Goal: Find contact information: Find contact information

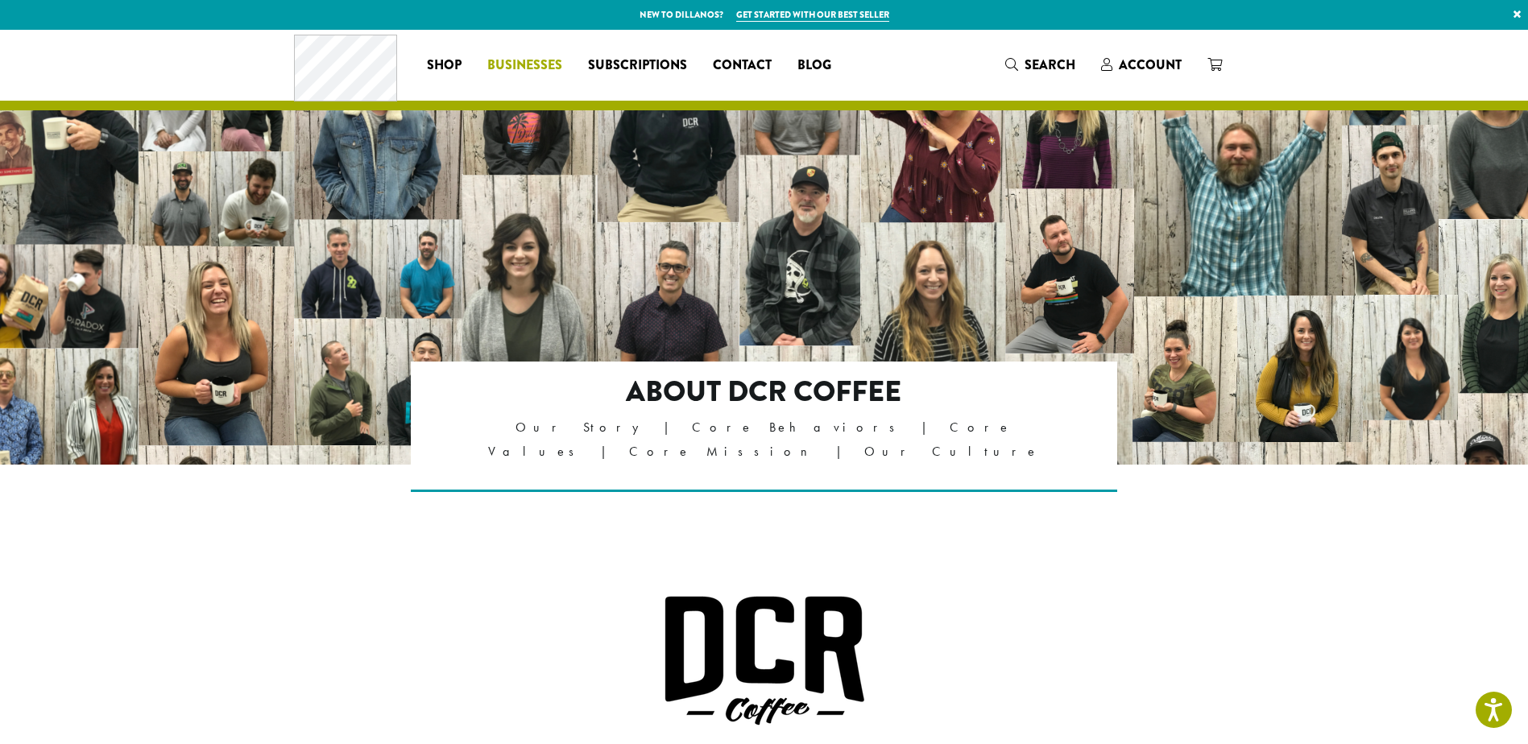
click at [546, 70] on span "Businesses" at bounding box center [524, 66] width 75 height 20
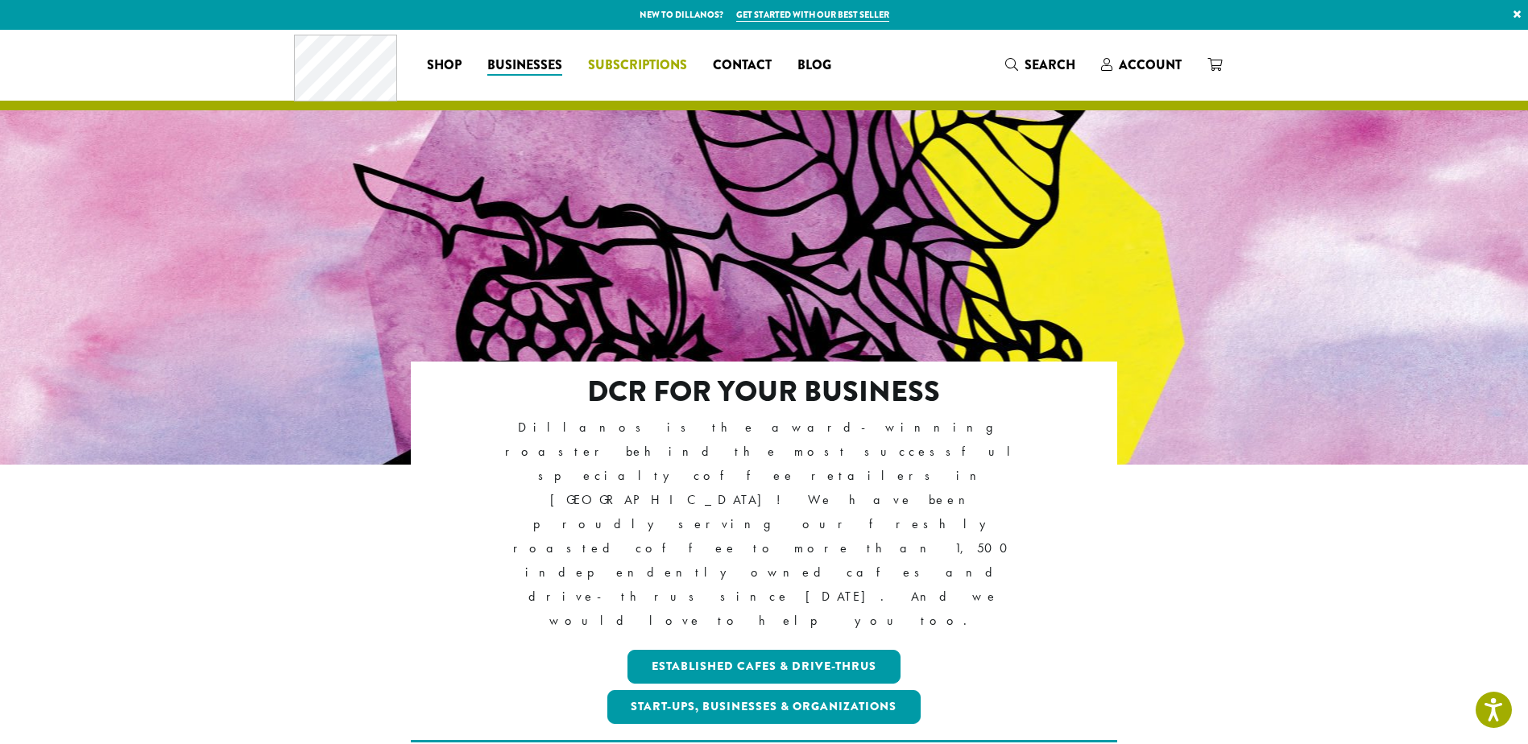
click at [626, 56] on span "Subscriptions" at bounding box center [637, 66] width 99 height 20
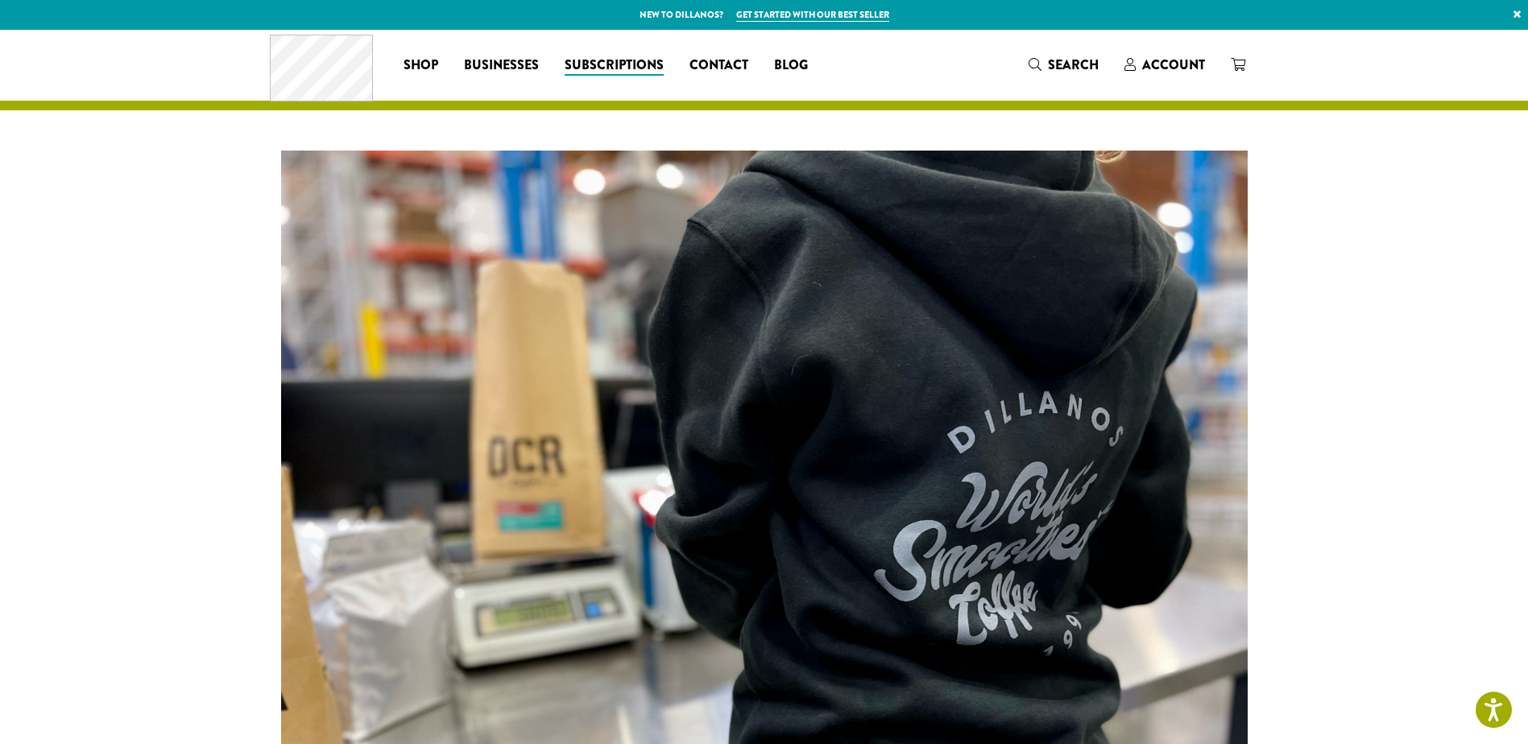
click at [748, 77] on link "Contact" at bounding box center [719, 65] width 85 height 26
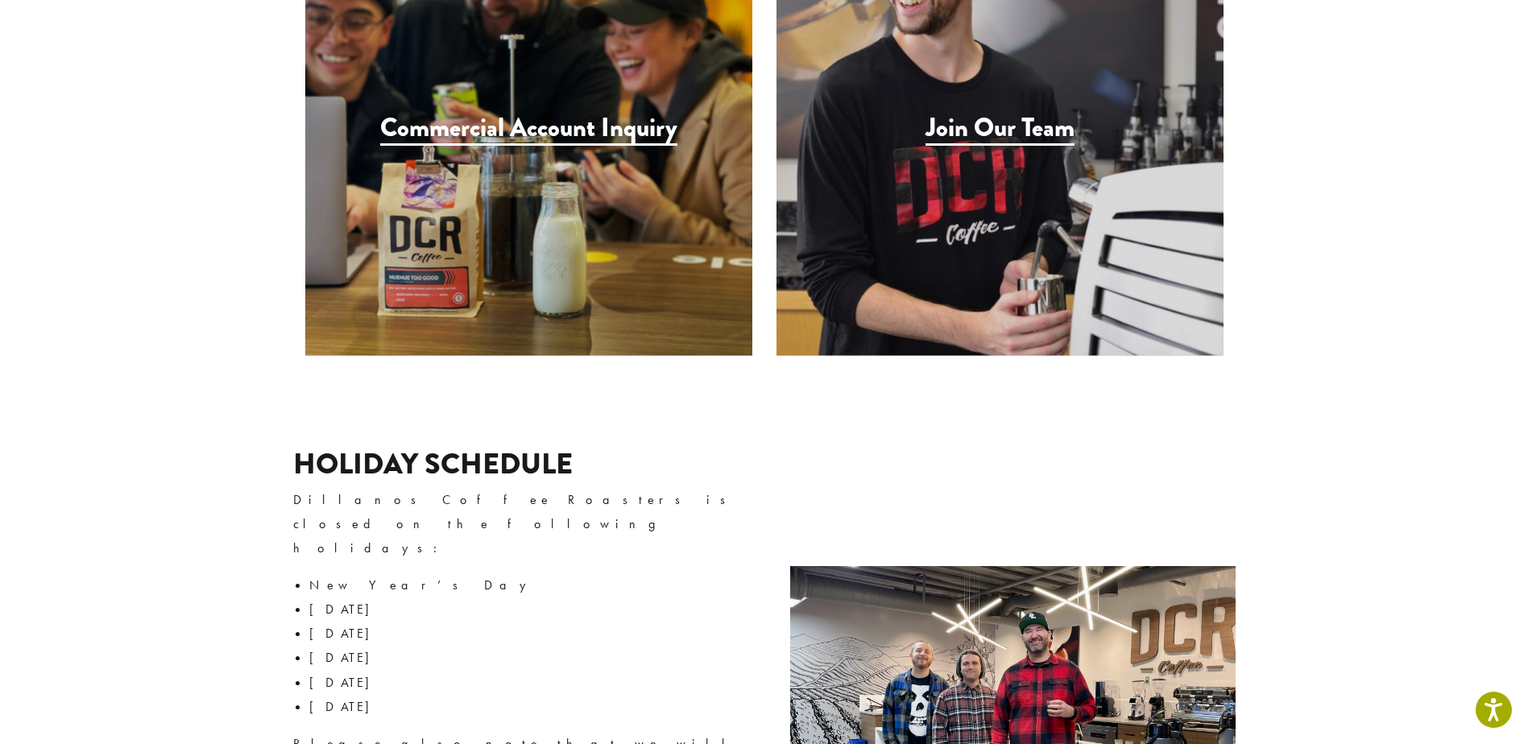
scroll to position [1853, 0]
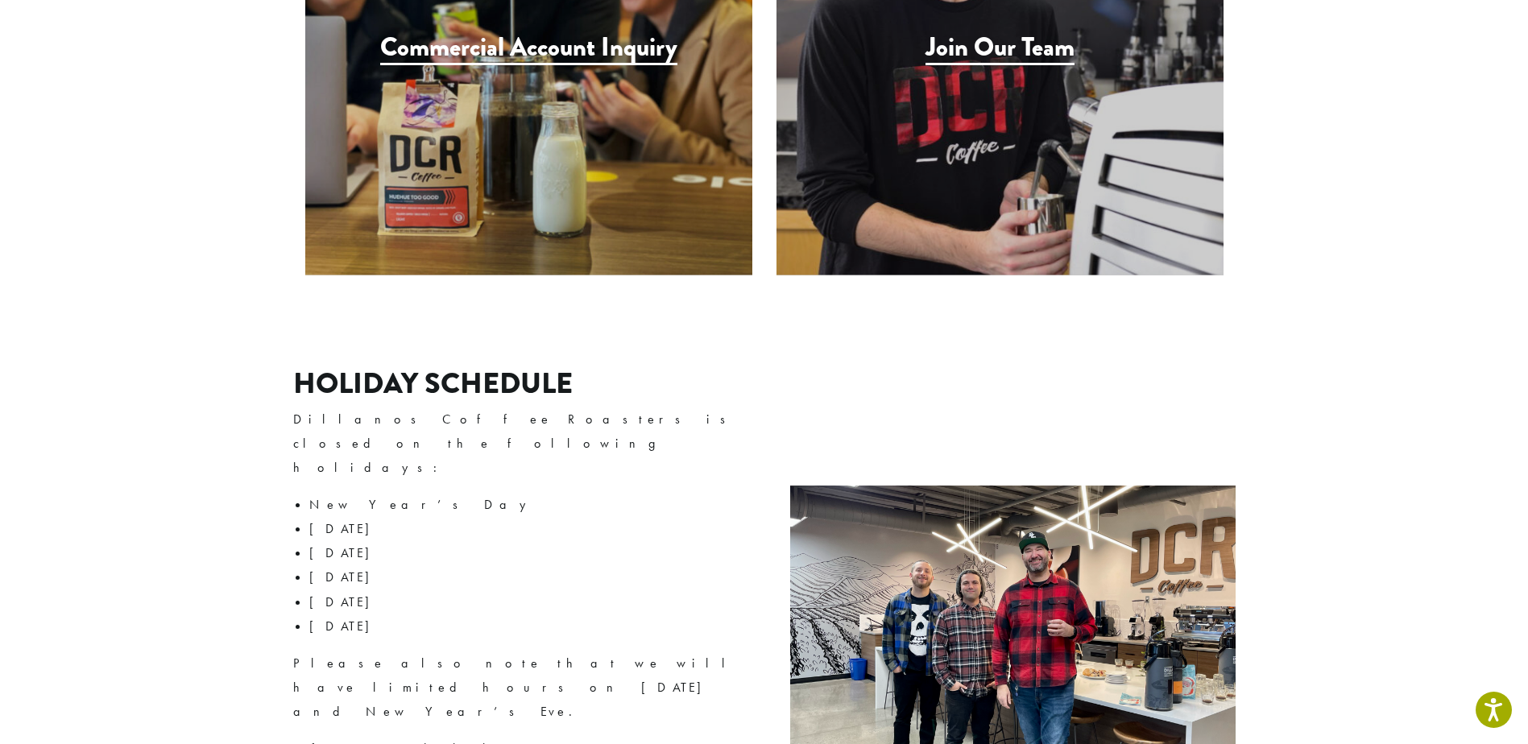
click at [947, 85] on div "Join Our Team" at bounding box center [1000, 51] width 447 height 447
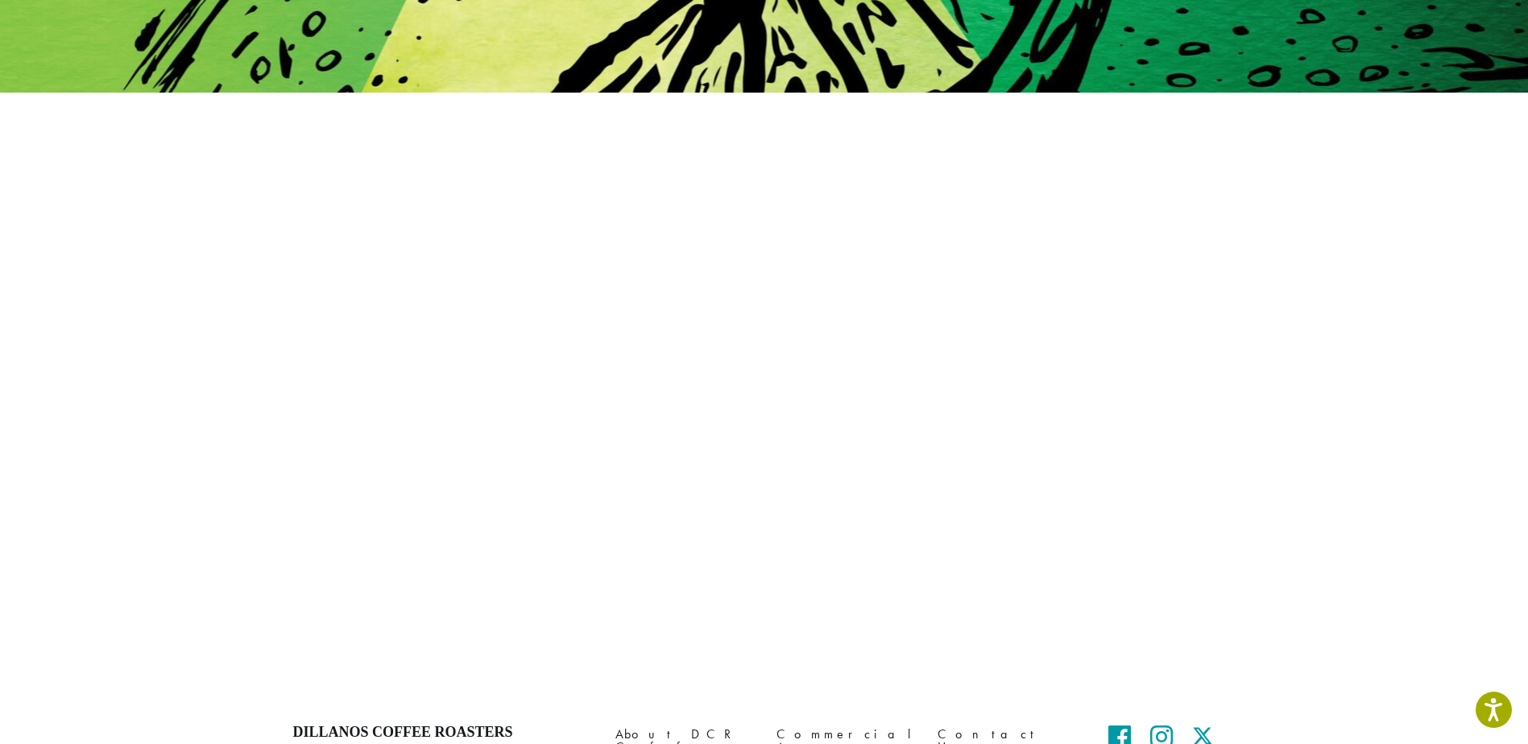
scroll to position [533, 0]
